Goal: Navigation & Orientation: Find specific page/section

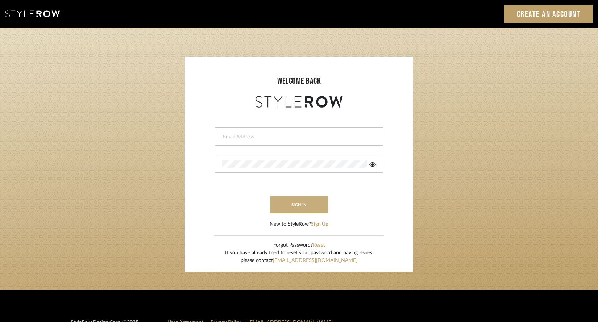
type input "keith@sbhomestagingdesign.com"
click at [315, 202] on button "sign in" at bounding box center [299, 204] width 58 height 17
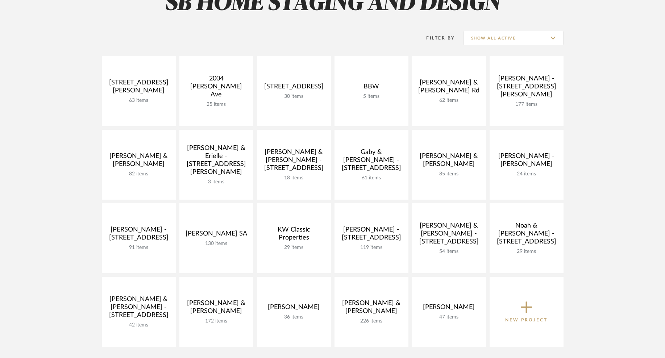
scroll to position [120, 0]
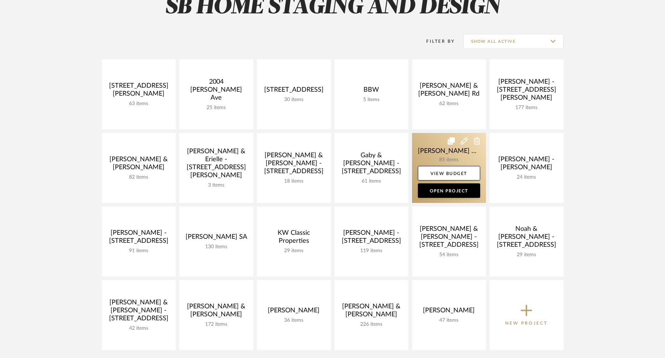
click at [468, 157] on link at bounding box center [449, 168] width 74 height 70
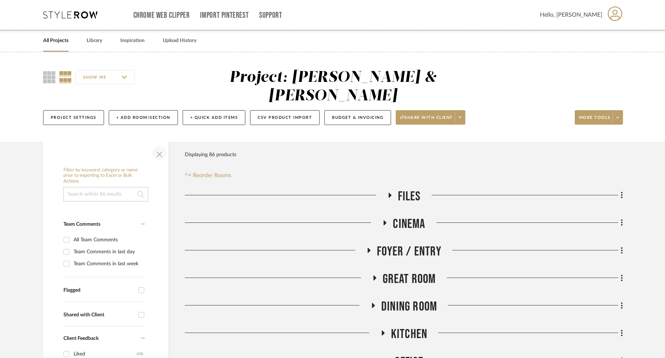
click at [161, 144] on span "button" at bounding box center [159, 152] width 17 height 17
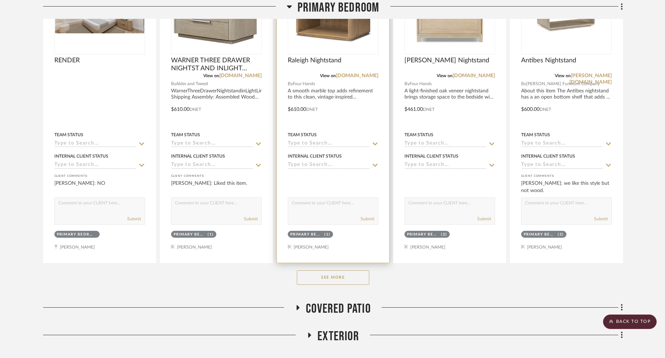
scroll to position [465, 0]
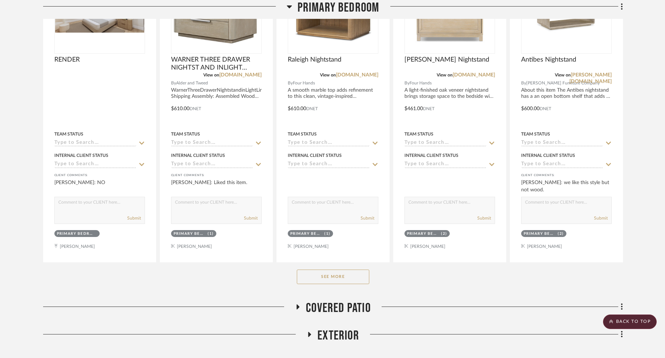
click at [316, 270] on button "See More" at bounding box center [333, 277] width 72 height 14
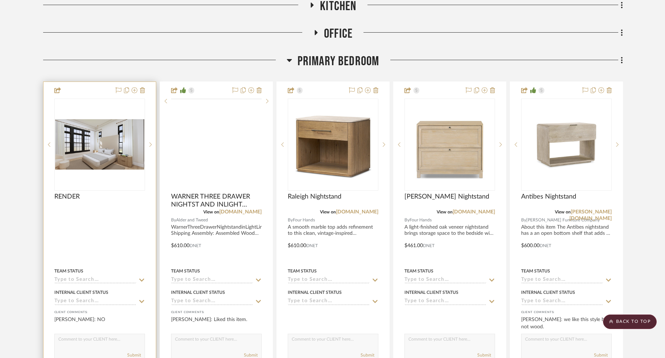
scroll to position [328, 0]
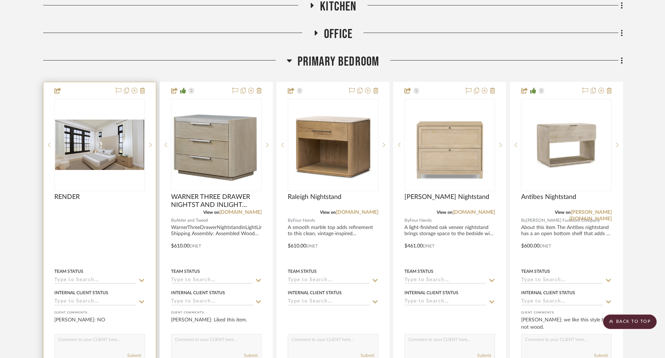
click at [0, 0] on img at bounding box center [0, 0] width 0 height 0
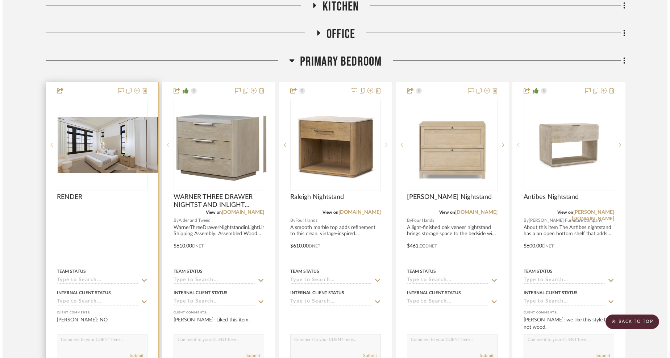
scroll to position [0, 0]
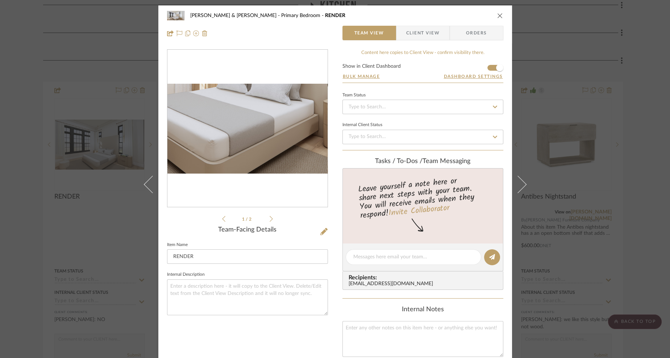
click at [253, 154] on img "0" at bounding box center [247, 129] width 160 height 90
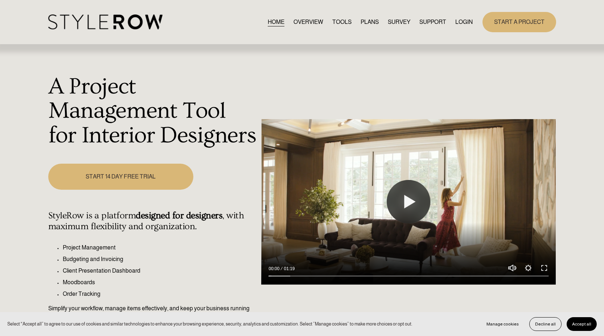
click at [468, 24] on link "LOGIN" at bounding box center [463, 22] width 17 height 10
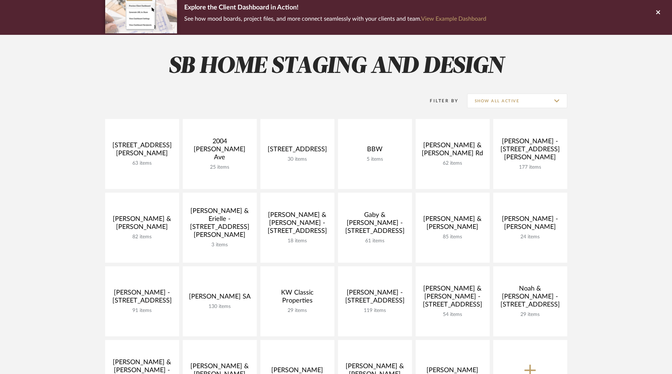
scroll to position [70, 0]
